Goal: Task Accomplishment & Management: Complete application form

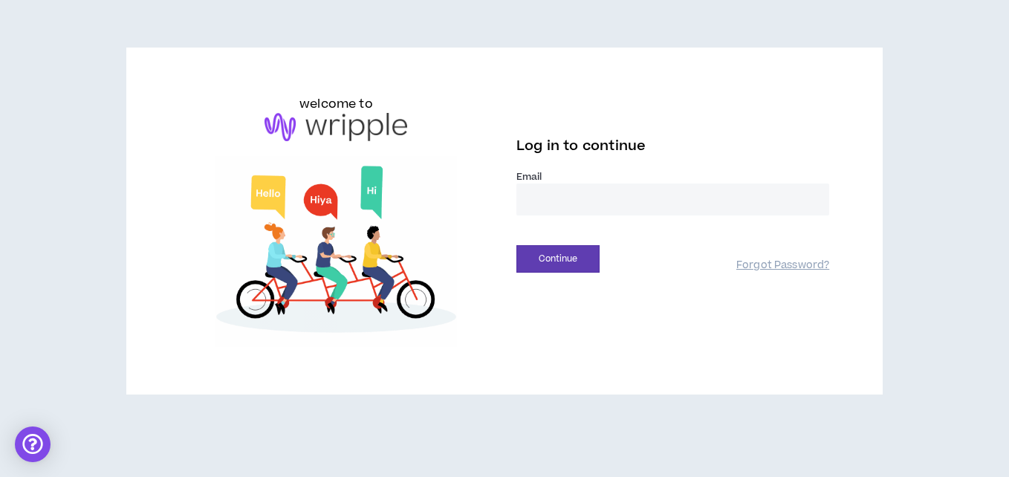
click at [547, 180] on label "Email *" at bounding box center [672, 176] width 313 height 13
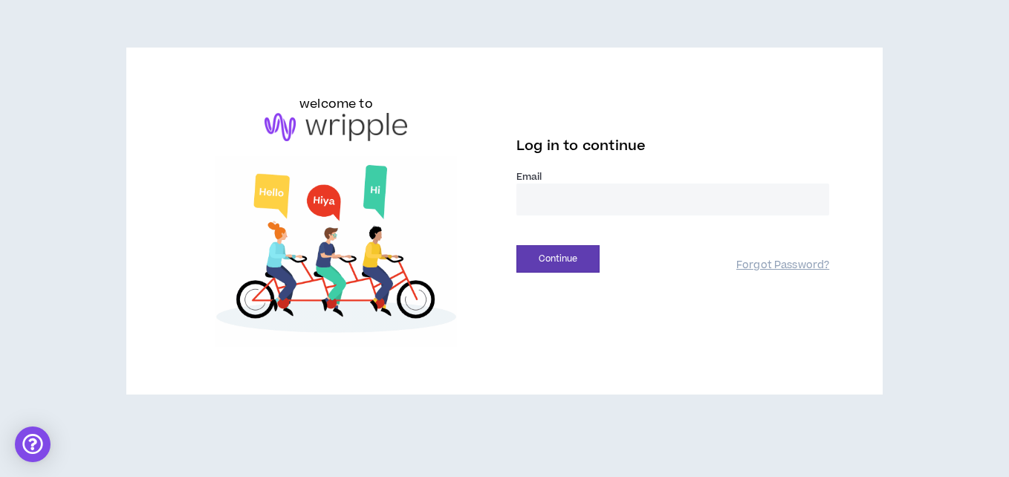
click at [557, 209] on input "email" at bounding box center [672, 199] width 313 height 32
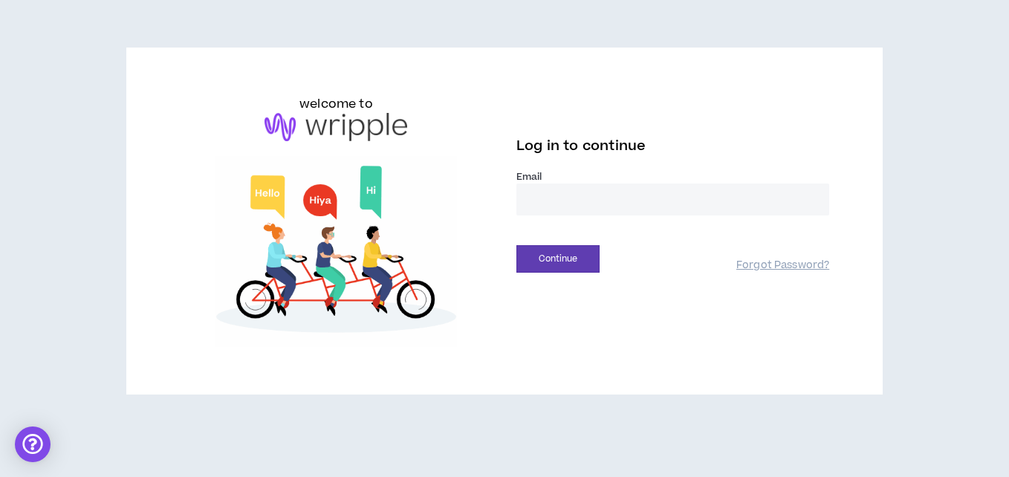
type input "**********"
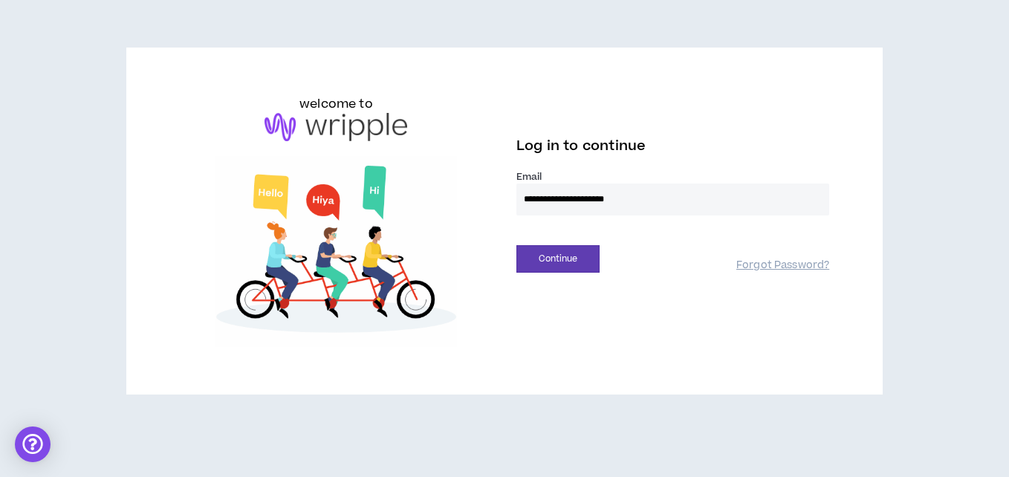
drag, startPoint x: 658, startPoint y: 199, endPoint x: 483, endPoint y: 187, distance: 175.7
click at [483, 187] on div "**********" at bounding box center [505, 221] width 674 height 252
click at [483, 187] on img at bounding box center [336, 251] width 313 height 191
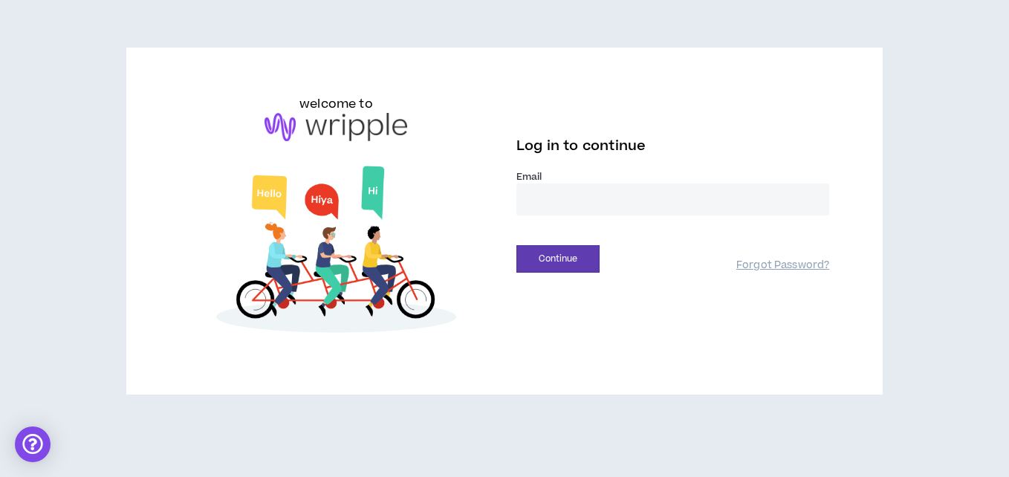
click at [532, 205] on input "email" at bounding box center [672, 199] width 313 height 32
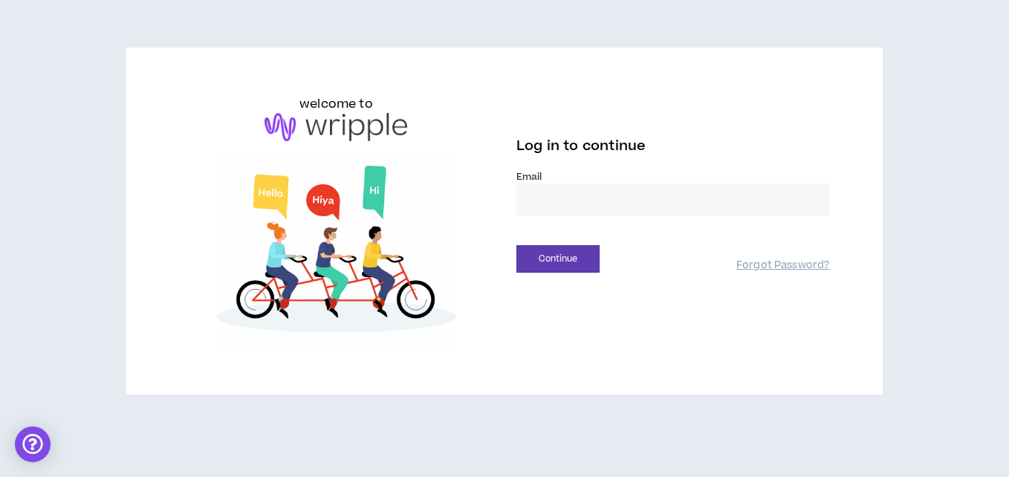
type input "**********"
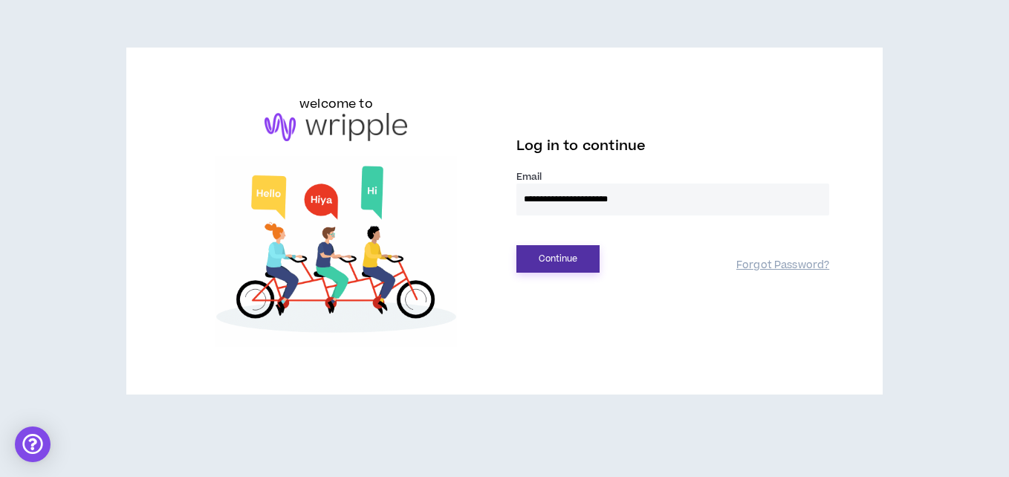
click at [543, 258] on button "Continue" at bounding box center [557, 258] width 83 height 27
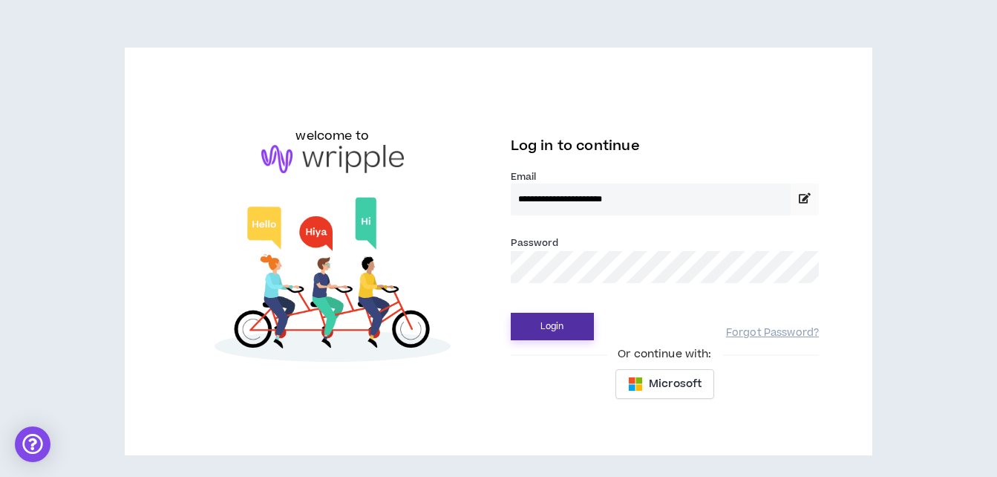
click at [546, 326] on button "Login" at bounding box center [552, 326] width 83 height 27
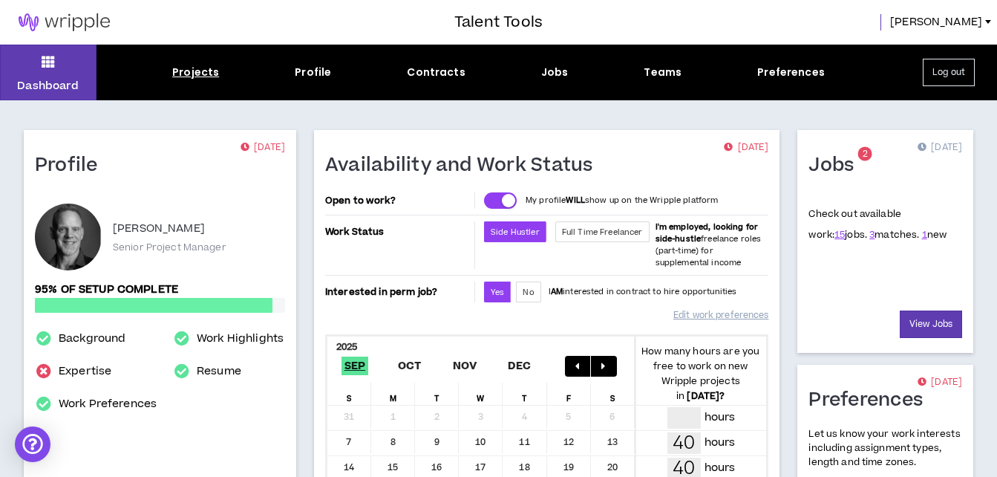
click at [198, 68] on div "Projects" at bounding box center [195, 73] width 47 height 16
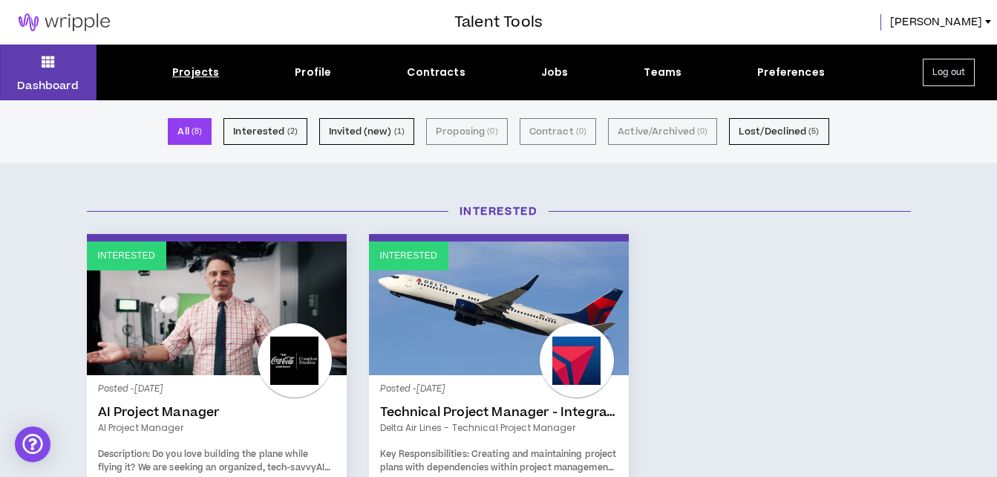
click at [198, 68] on div "Projects" at bounding box center [195, 73] width 47 height 16
click at [342, 131] on button "Invited (new) ( 1 )" at bounding box center [366, 131] width 95 height 27
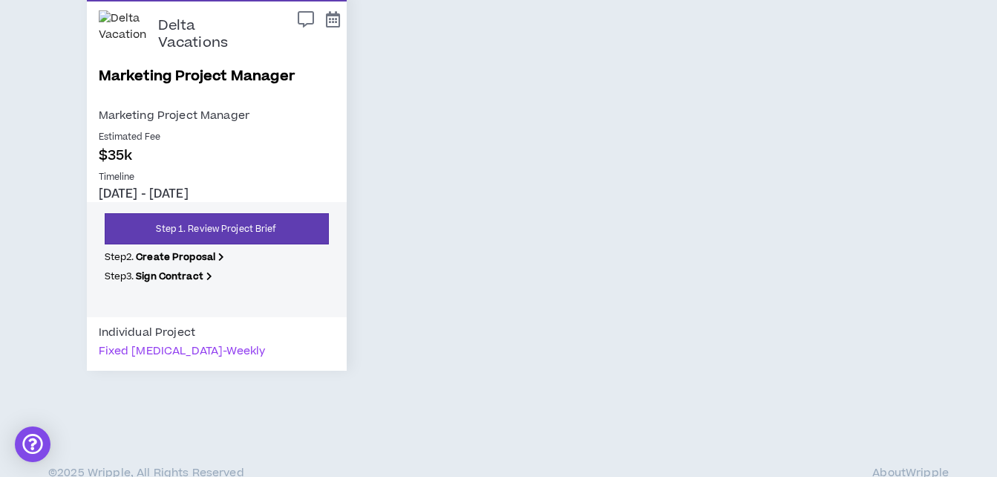
scroll to position [250, 0]
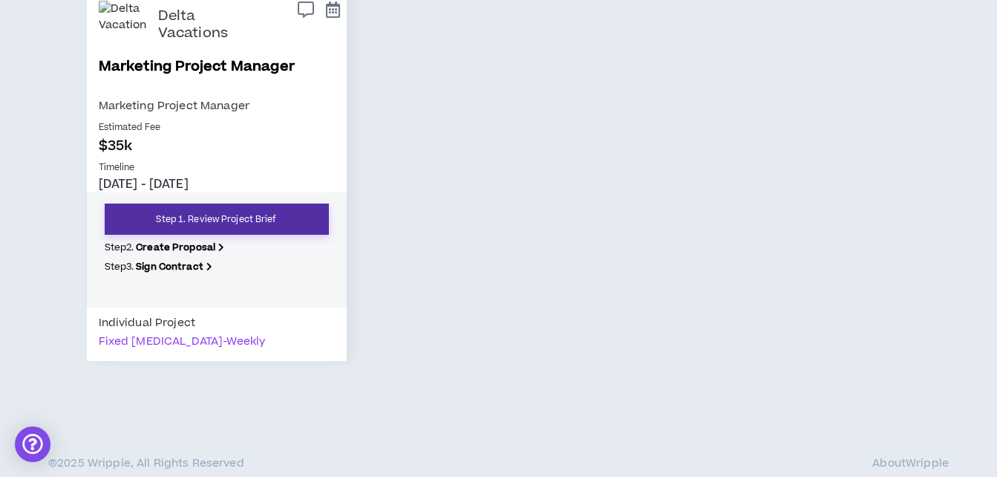
click at [205, 218] on link "Step 1. Review Project Brief" at bounding box center [217, 218] width 224 height 31
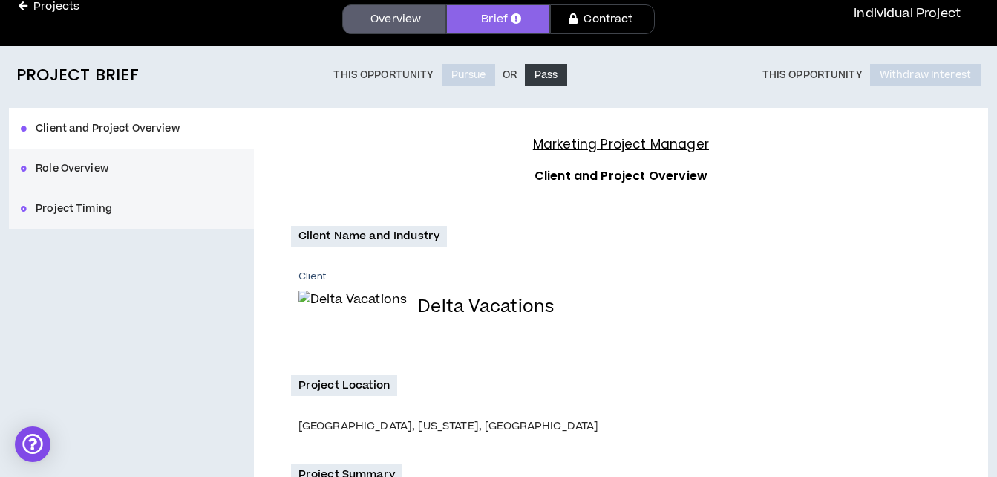
scroll to position [72, 0]
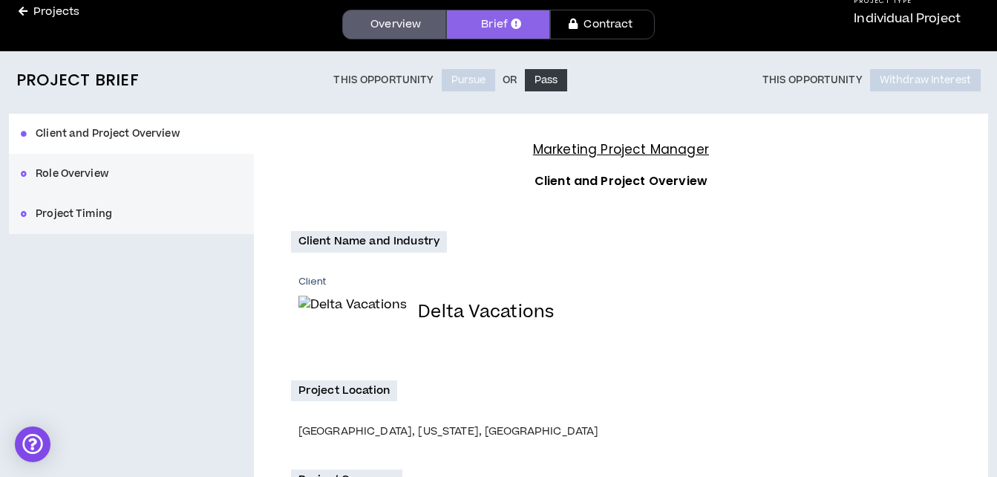
click at [65, 215] on button "Project Timing" at bounding box center [131, 214] width 245 height 40
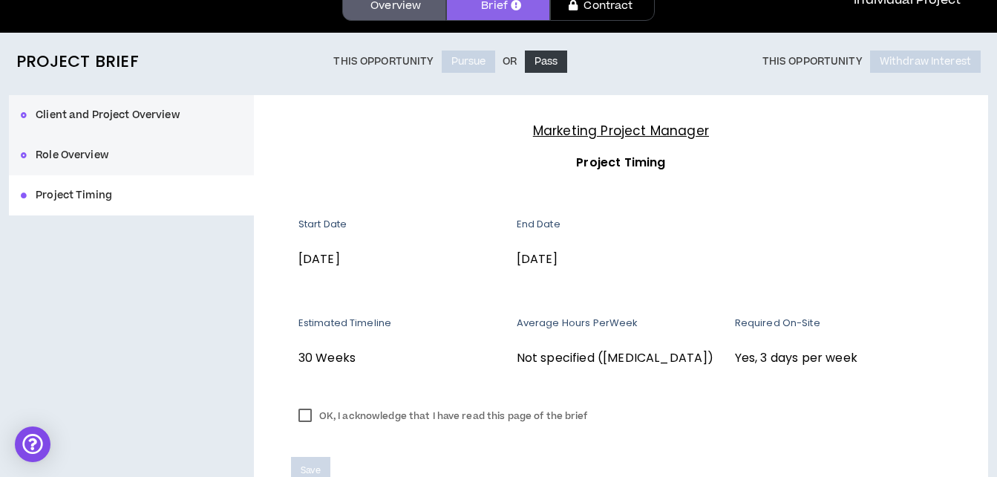
scroll to position [187, 0]
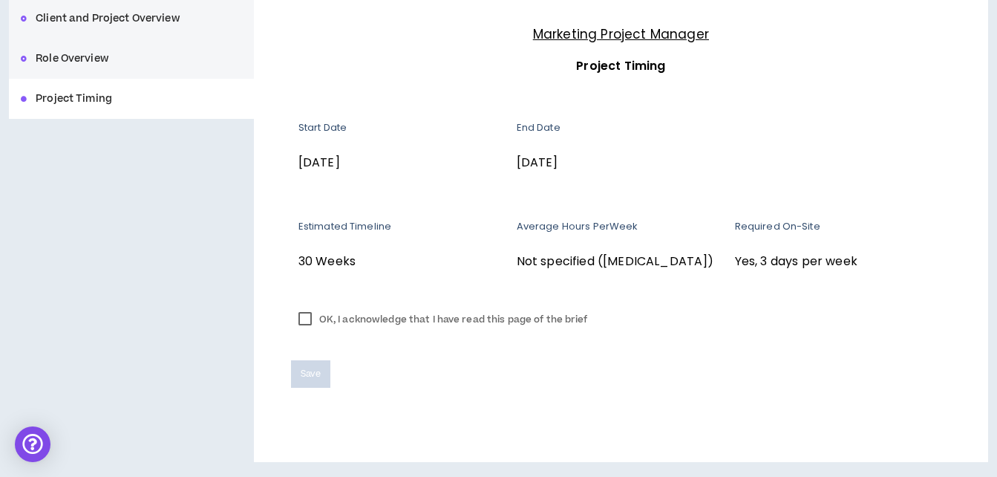
click at [82, 53] on button "Role Overview" at bounding box center [131, 59] width 245 height 40
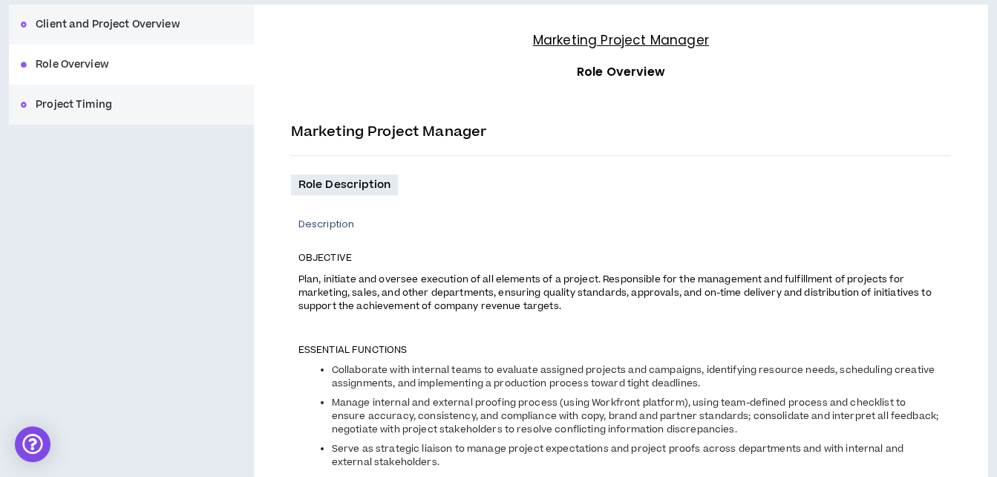
scroll to position [83, 0]
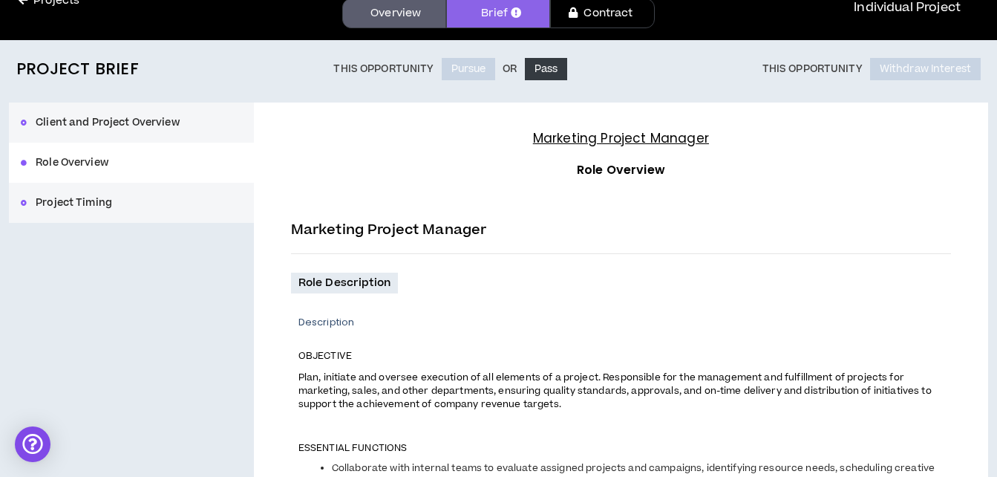
click at [94, 123] on button "Client and Project Overview" at bounding box center [131, 122] width 245 height 40
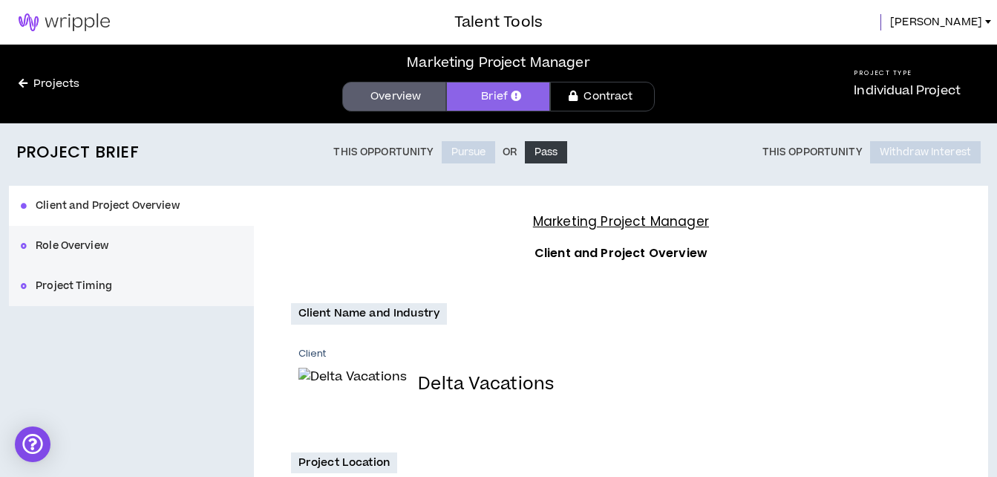
click at [605, 96] on link "Contract" at bounding box center [602, 97] width 104 height 30
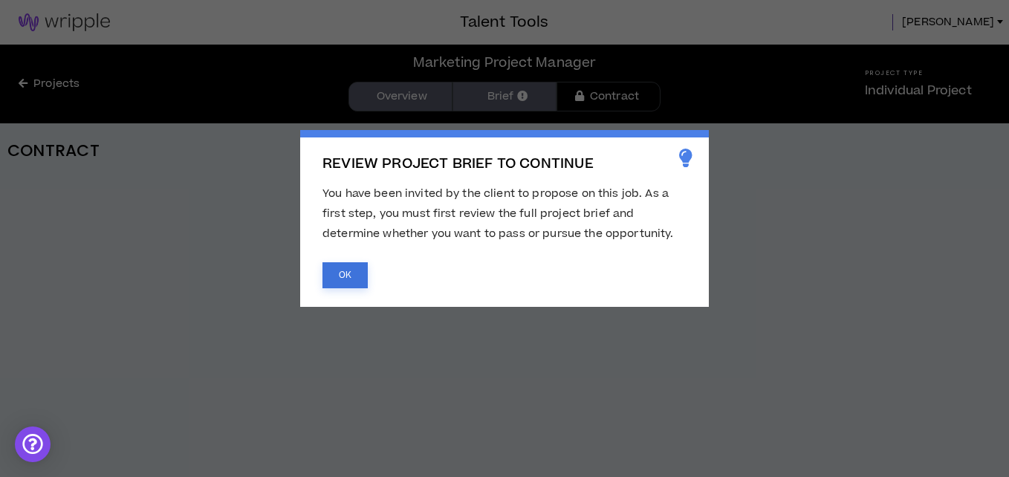
click at [330, 281] on button "OK" at bounding box center [344, 275] width 45 height 26
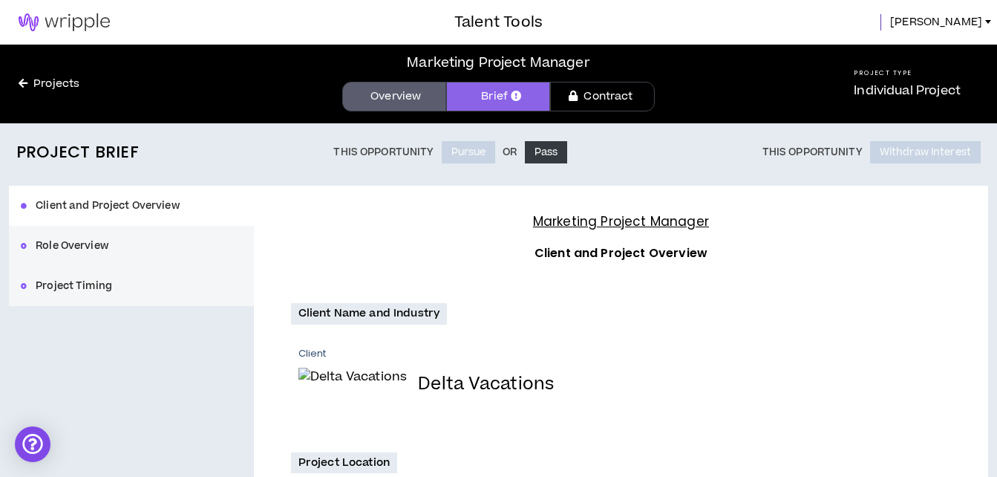
click at [388, 102] on link "Overview" at bounding box center [394, 97] width 104 height 30
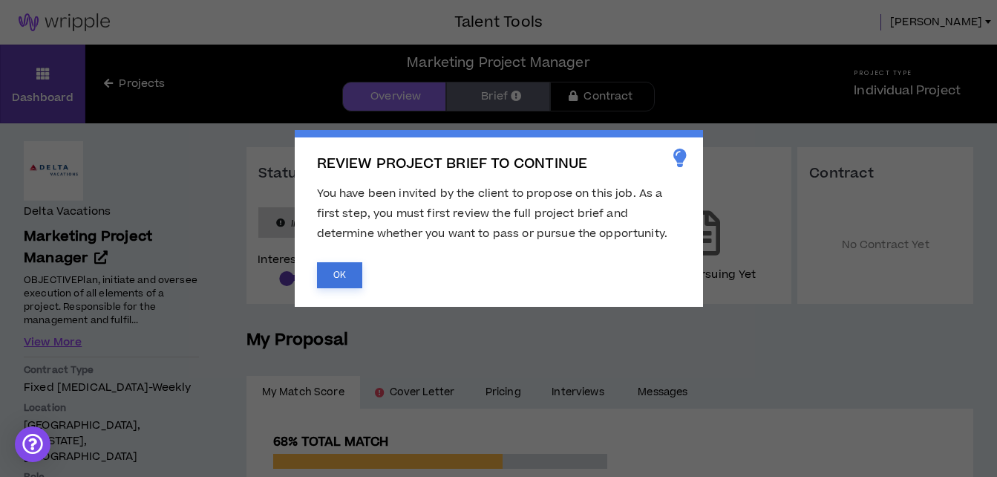
click at [341, 267] on button "OK" at bounding box center [339, 275] width 45 height 26
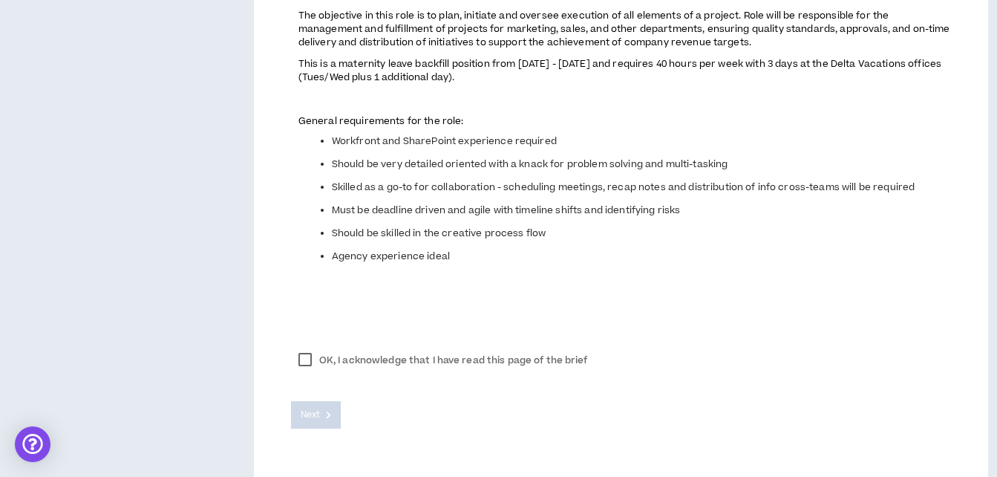
scroll to position [730, 0]
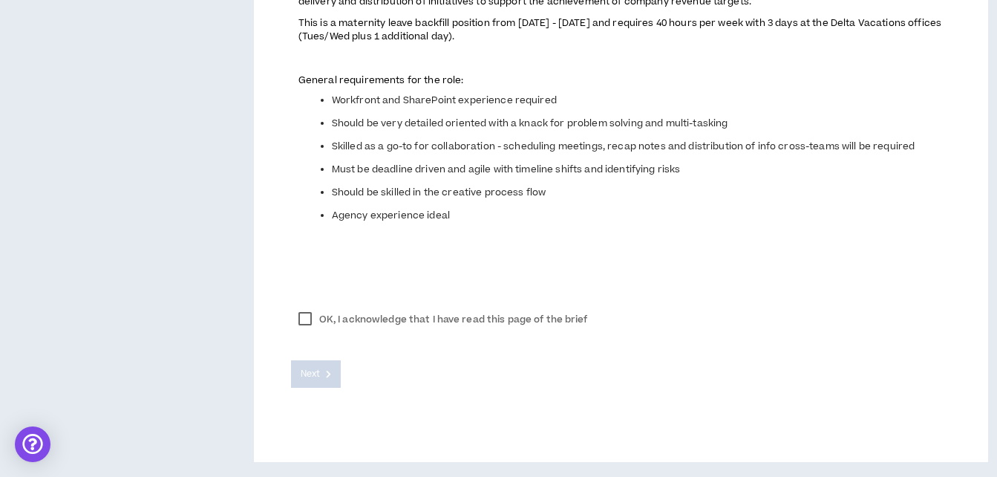
click at [305, 319] on label "OK, I acknowledge that I have read this page of the brief" at bounding box center [443, 319] width 305 height 22
click at [302, 379] on span "Next" at bounding box center [310, 374] width 19 height 14
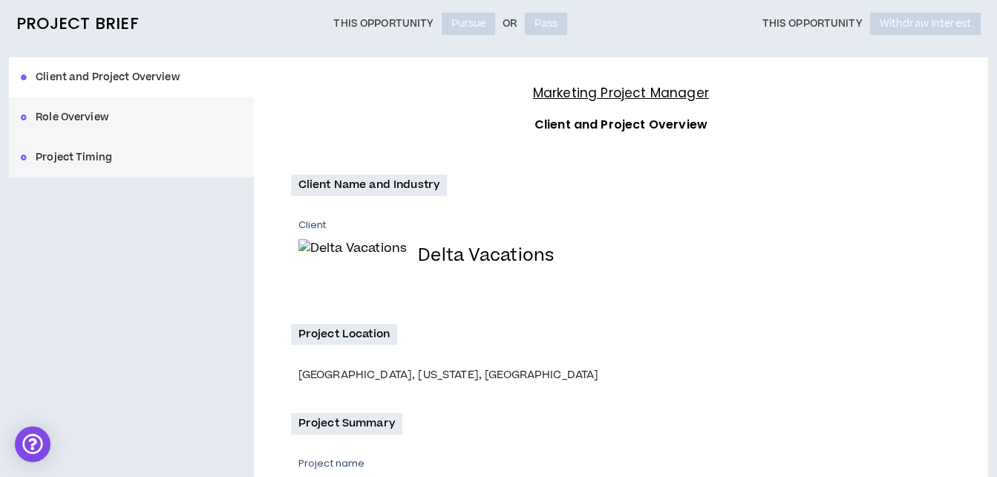
scroll to position [128, 0]
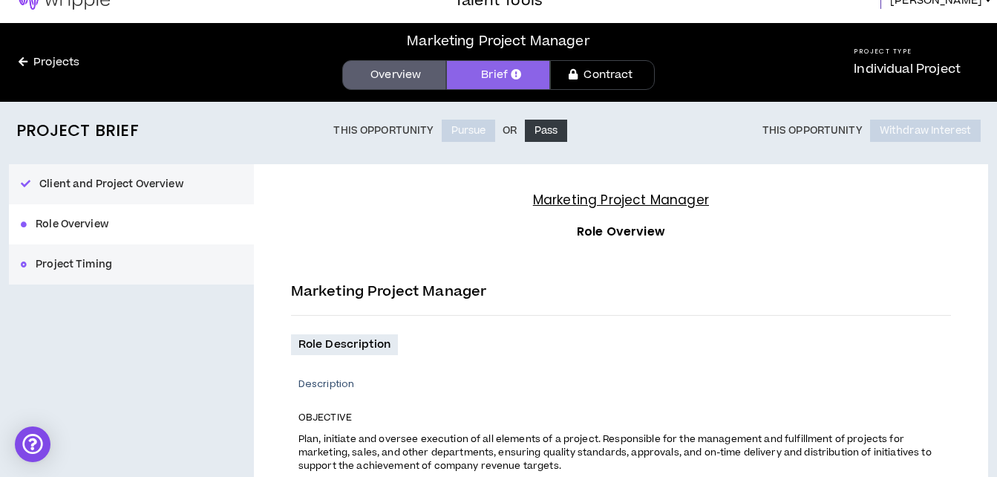
scroll to position [21, 0]
